Goal: Information Seeking & Learning: Learn about a topic

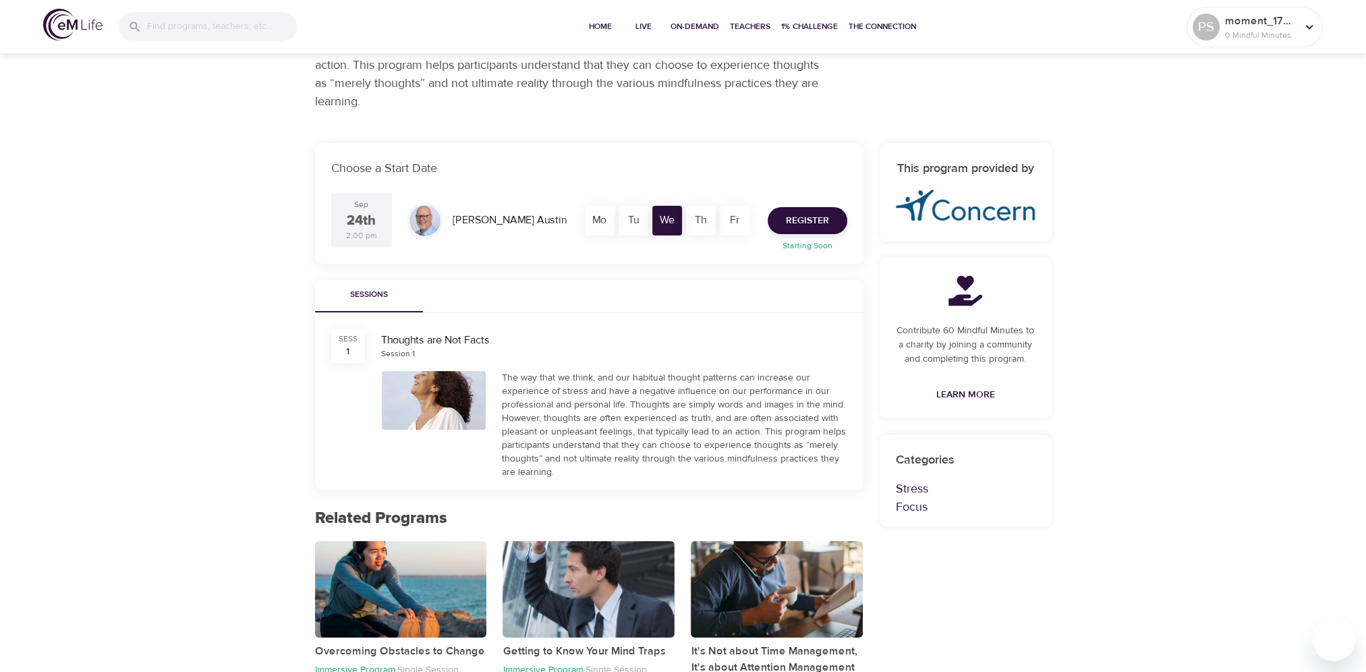
scroll to position [388, 0]
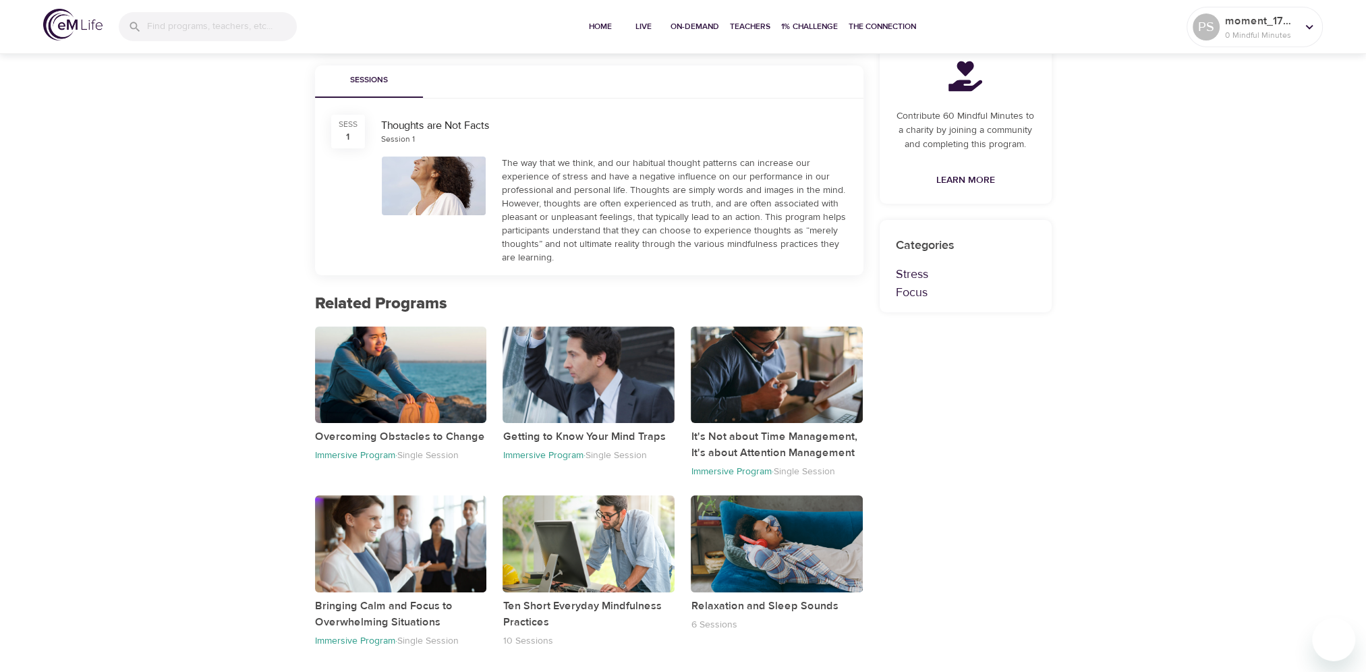
click at [341, 456] on p "Immersive Program ·" at bounding box center [356, 455] width 82 height 12
click at [366, 366] on div "button" at bounding box center [401, 375] width 172 height 96
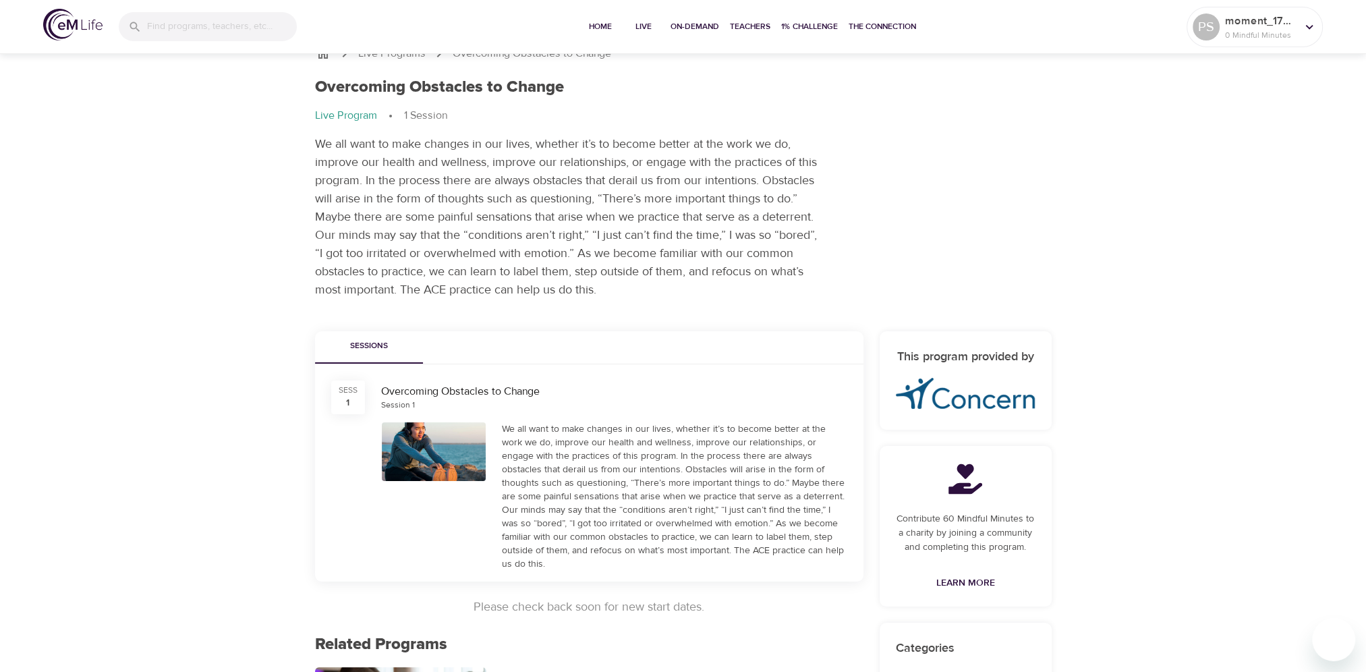
scroll to position [13, 0]
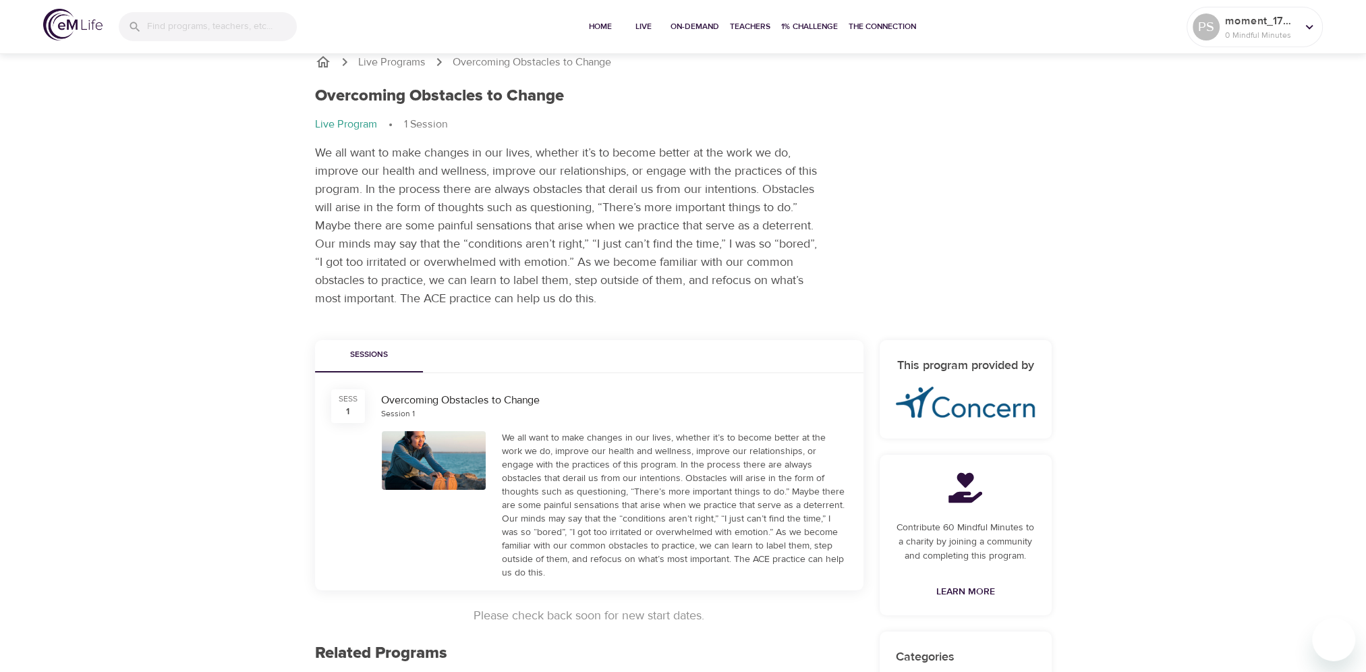
click at [323, 64] on icon "breadcrumb" at bounding box center [323, 62] width 16 height 16
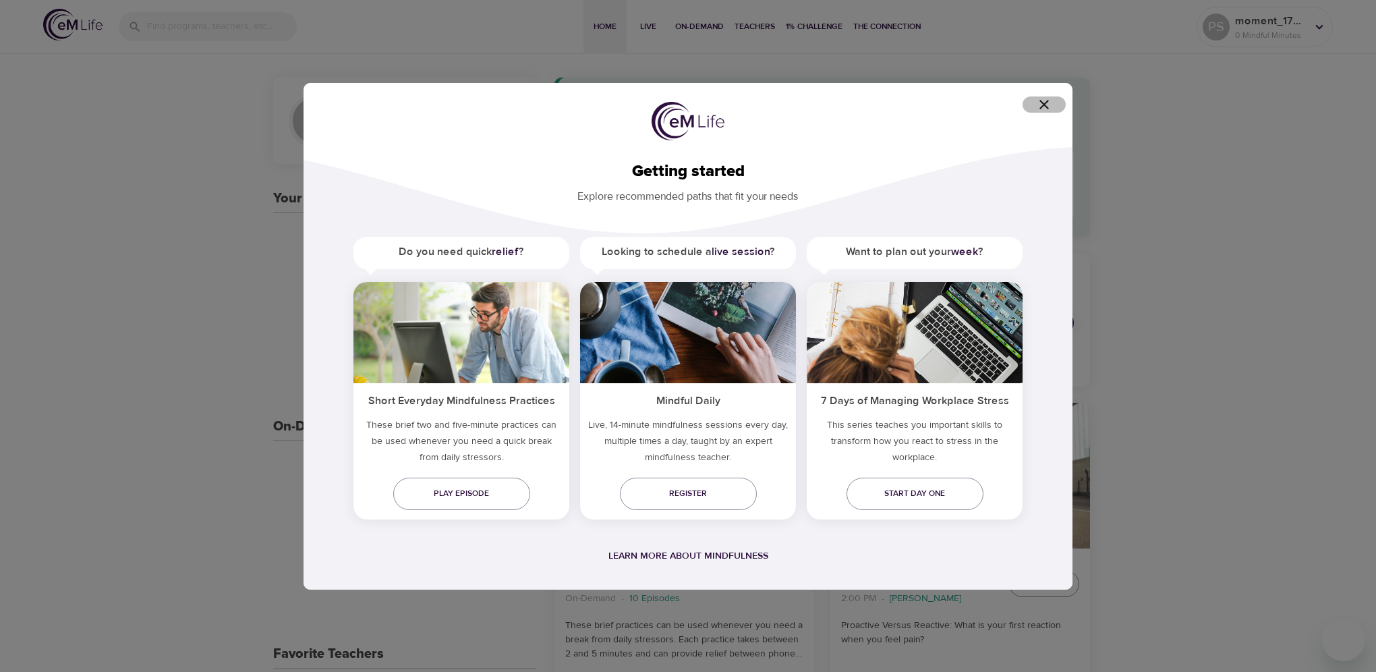
click at [1044, 109] on icon "button" at bounding box center [1044, 104] width 16 height 16
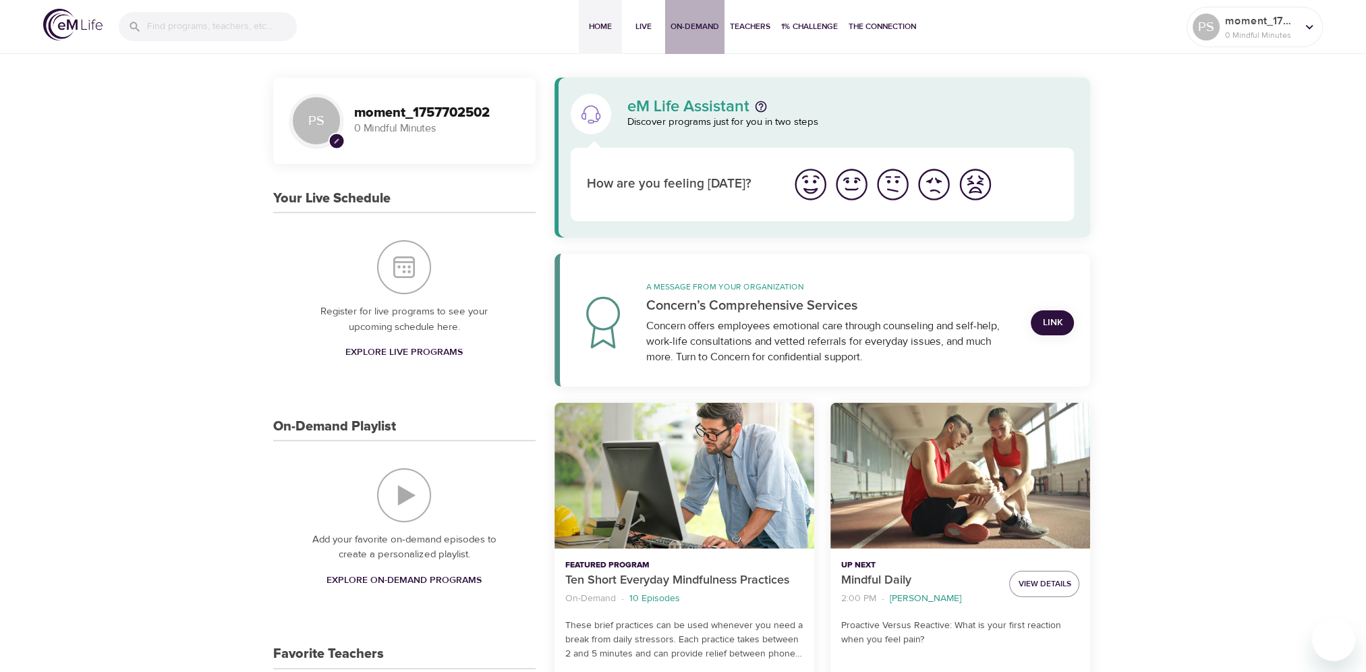
click at [696, 27] on span "On-Demand" at bounding box center [695, 27] width 49 height 14
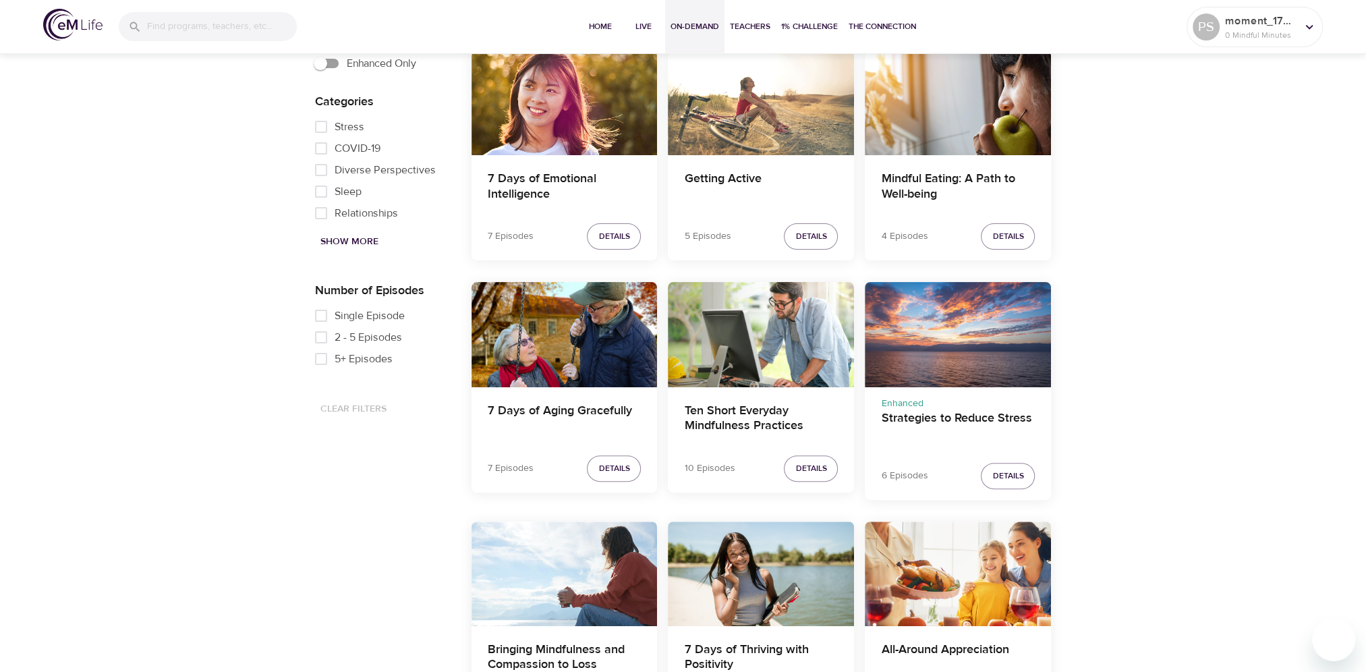
scroll to position [439, 0]
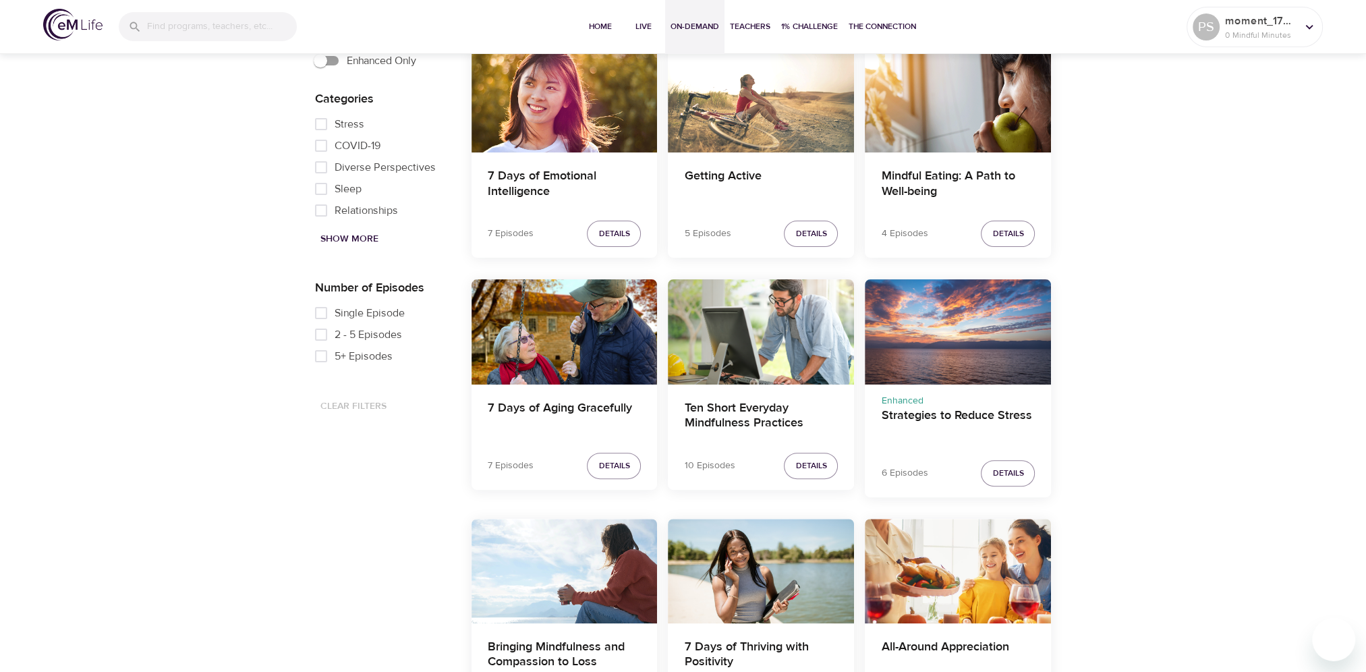
click at [324, 311] on input "Single Episode" at bounding box center [321, 313] width 27 height 22
checkbox input "true"
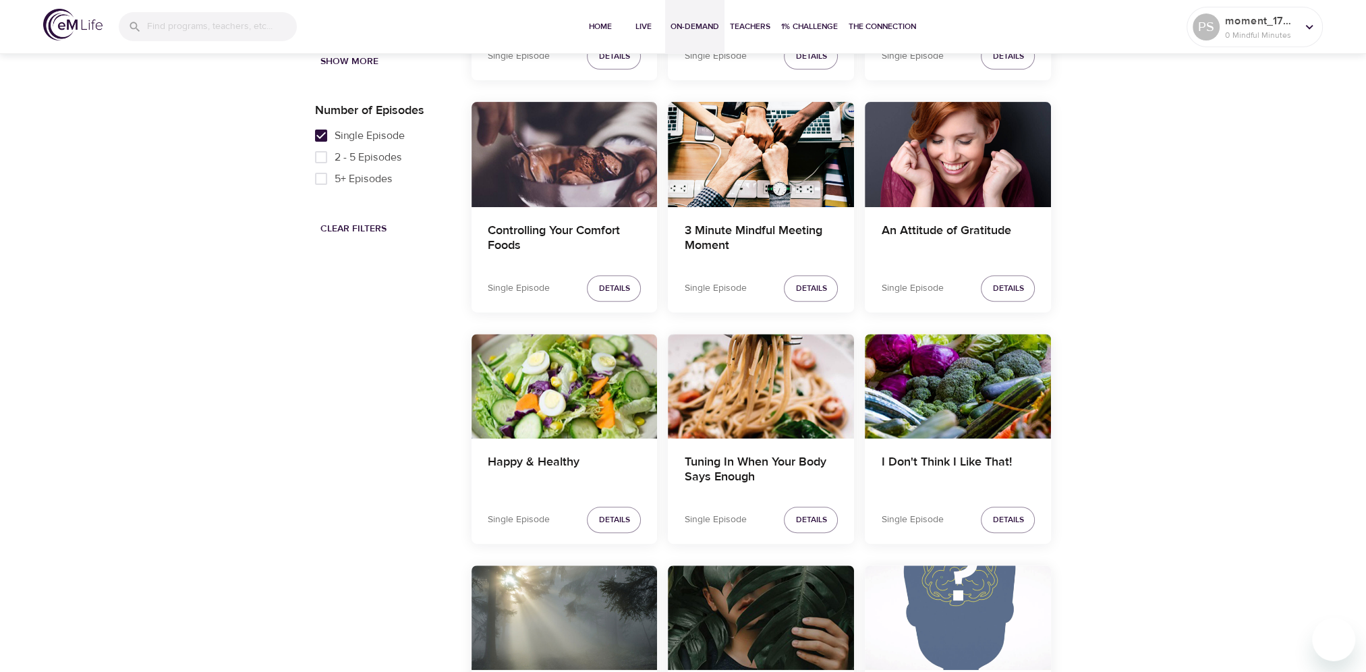
scroll to position [643, 0]
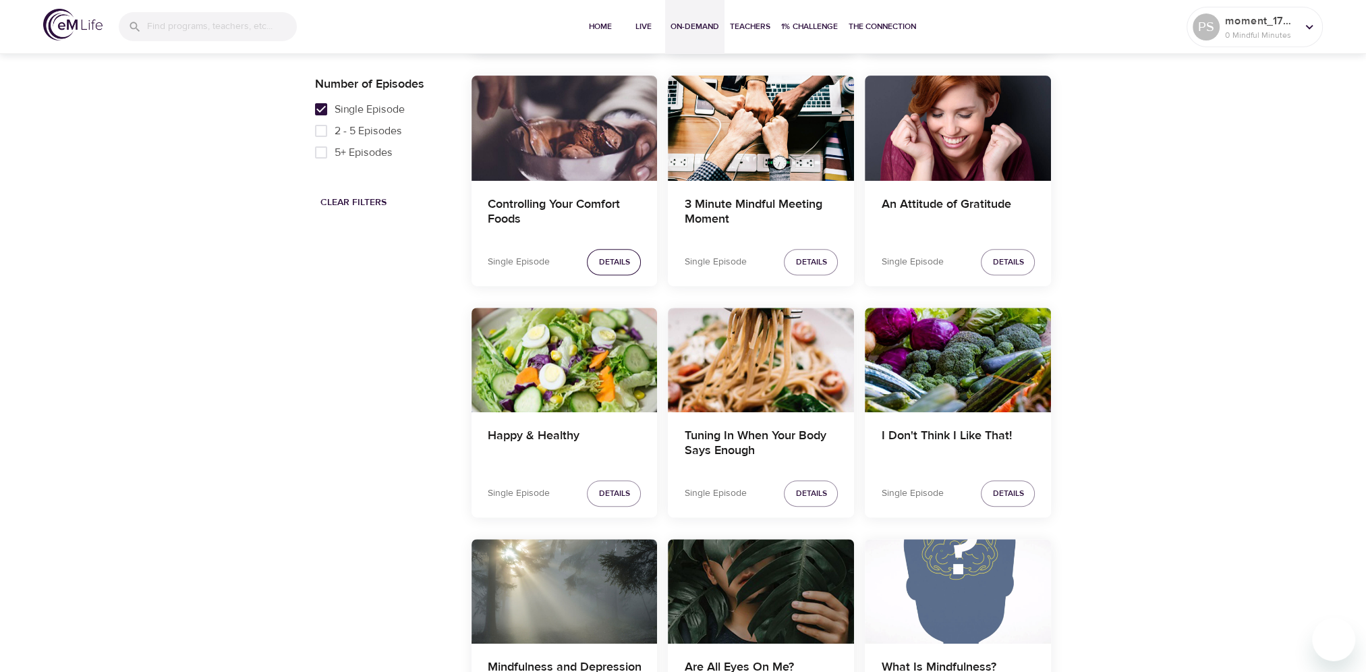
click at [625, 264] on span "Details" at bounding box center [613, 262] width 31 height 14
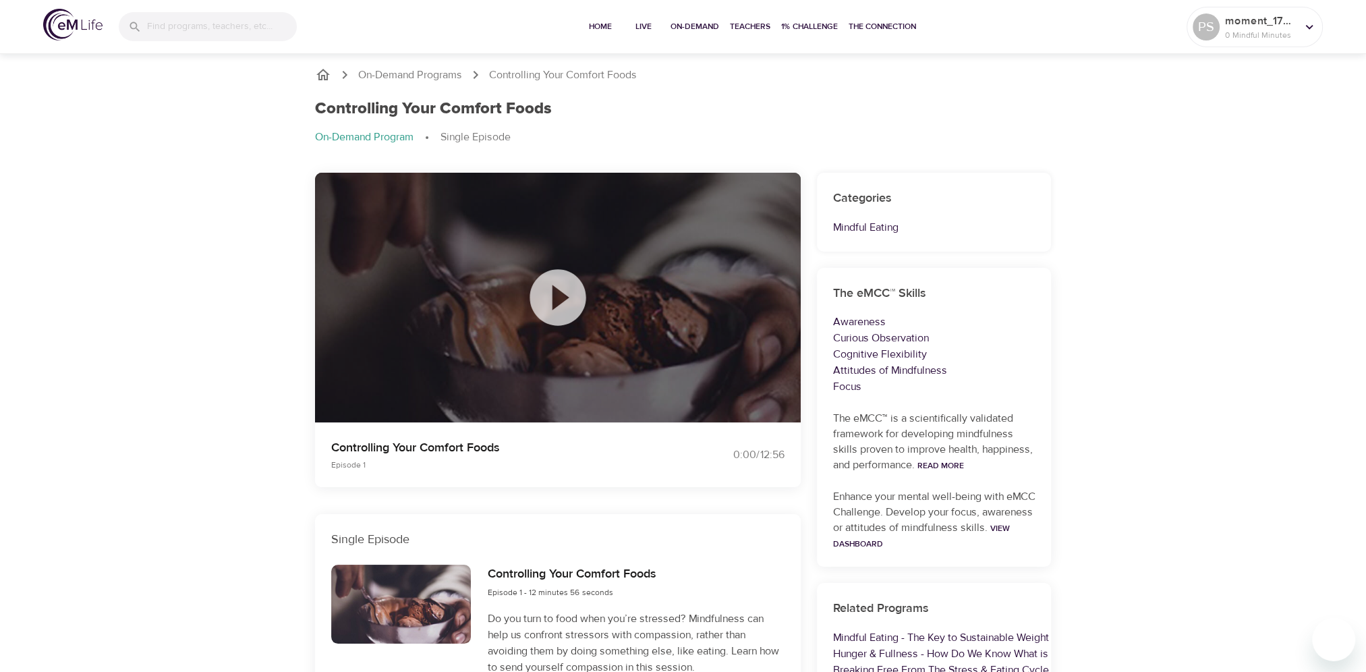
click at [559, 291] on icon at bounding box center [557, 297] width 67 height 67
